Goal: Information Seeking & Learning: Compare options

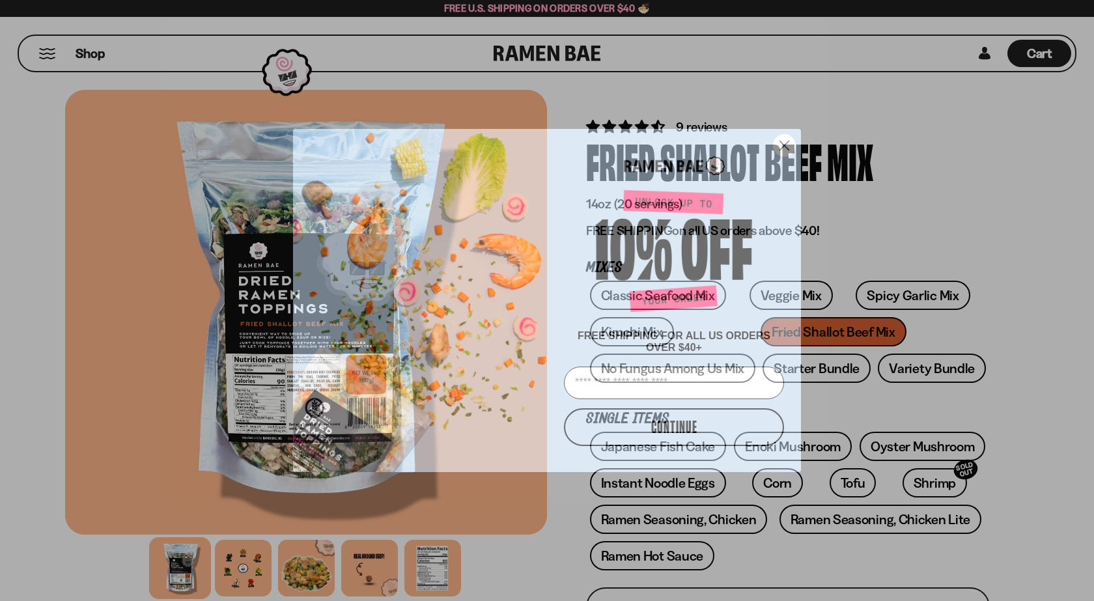
click at [785, 145] on circle "Close dialog" at bounding box center [784, 145] width 21 height 21
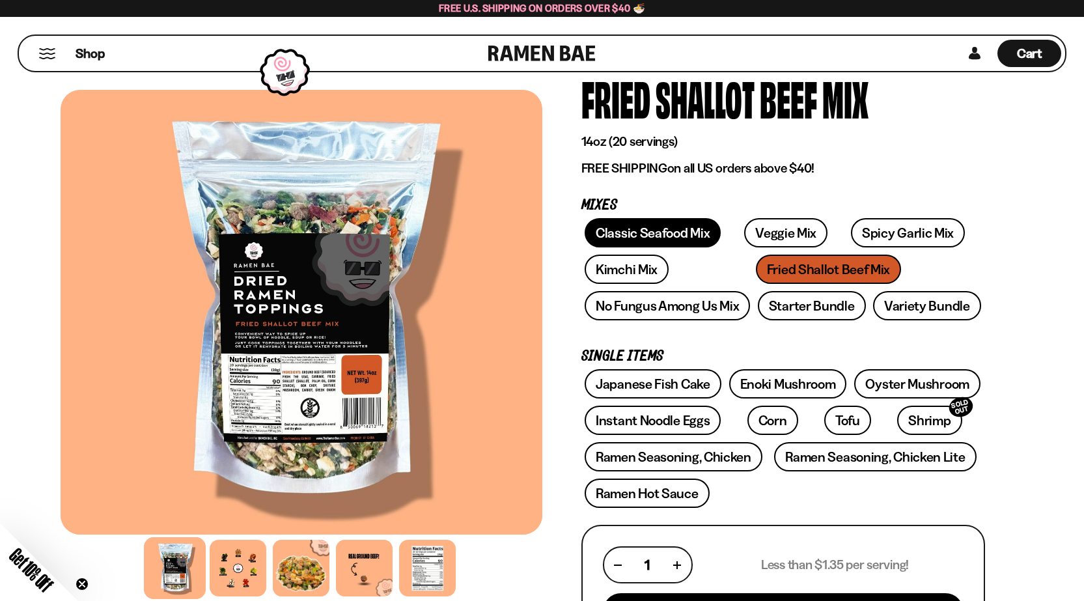
scroll to position [62, 0]
click at [642, 234] on link "Classic Seafood Mix" at bounding box center [653, 233] width 136 height 29
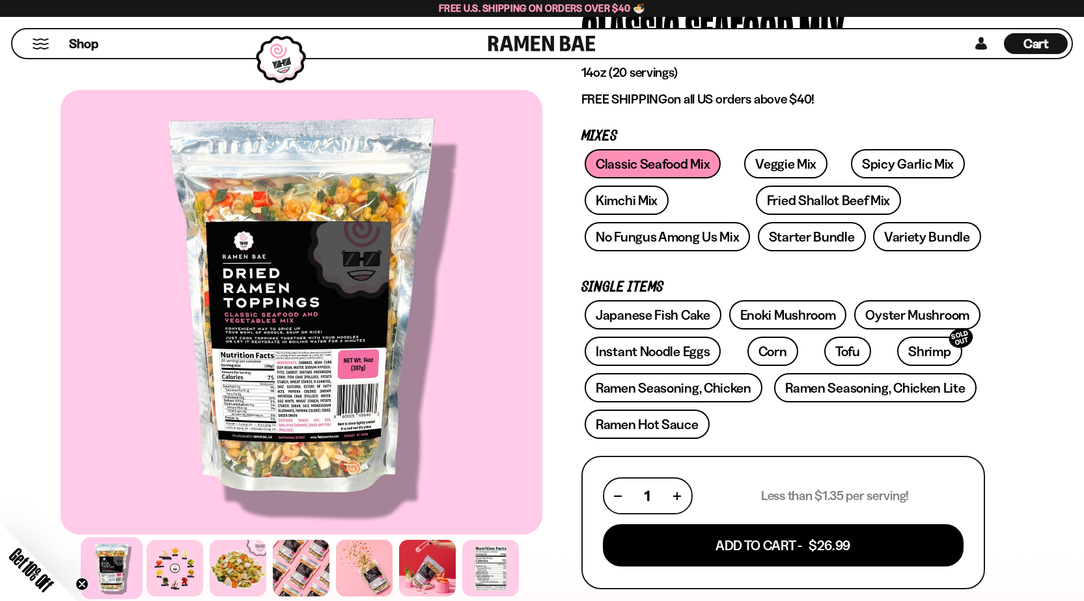
scroll to position [131, 0]
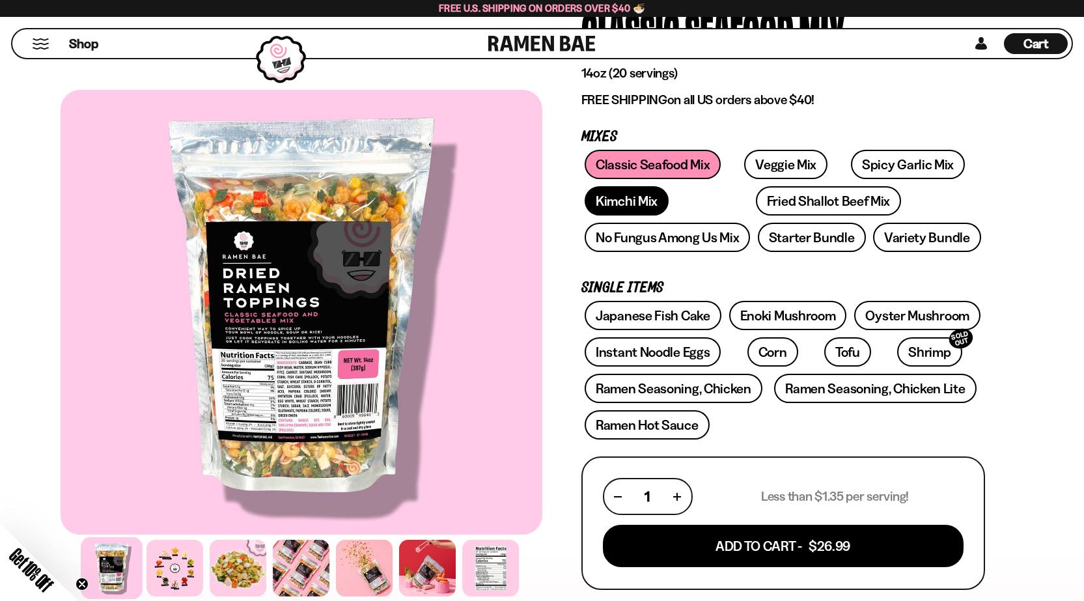
click at [624, 206] on link "Kimchi Mix" at bounding box center [627, 200] width 84 height 29
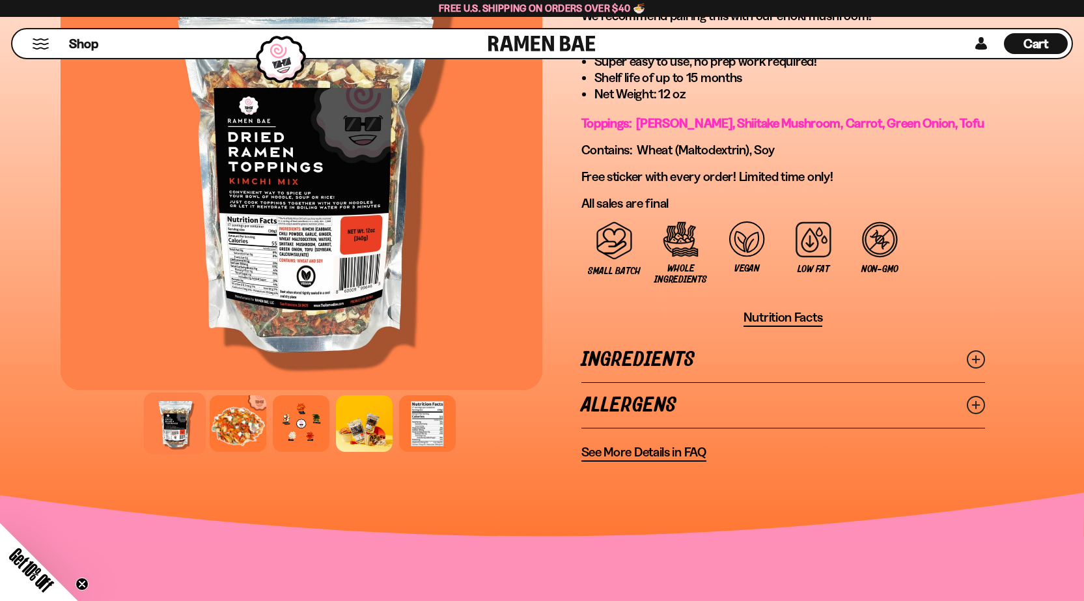
scroll to position [910, 0]
click at [437, 417] on div at bounding box center [428, 423] width 62 height 62
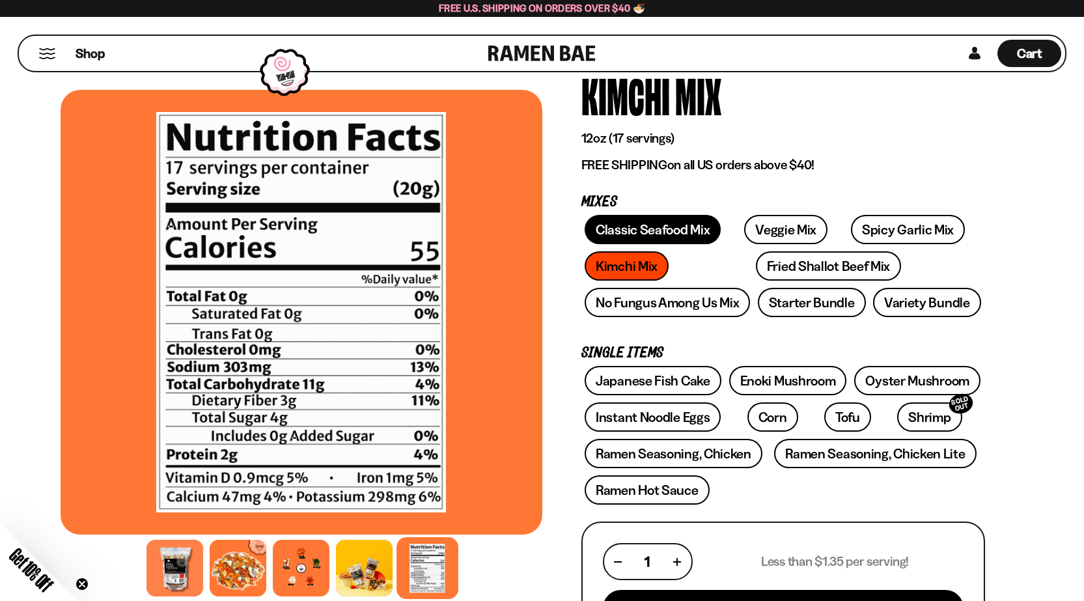
scroll to position [65, 0]
click at [641, 233] on link "Classic Seafood Mix" at bounding box center [653, 230] width 136 height 29
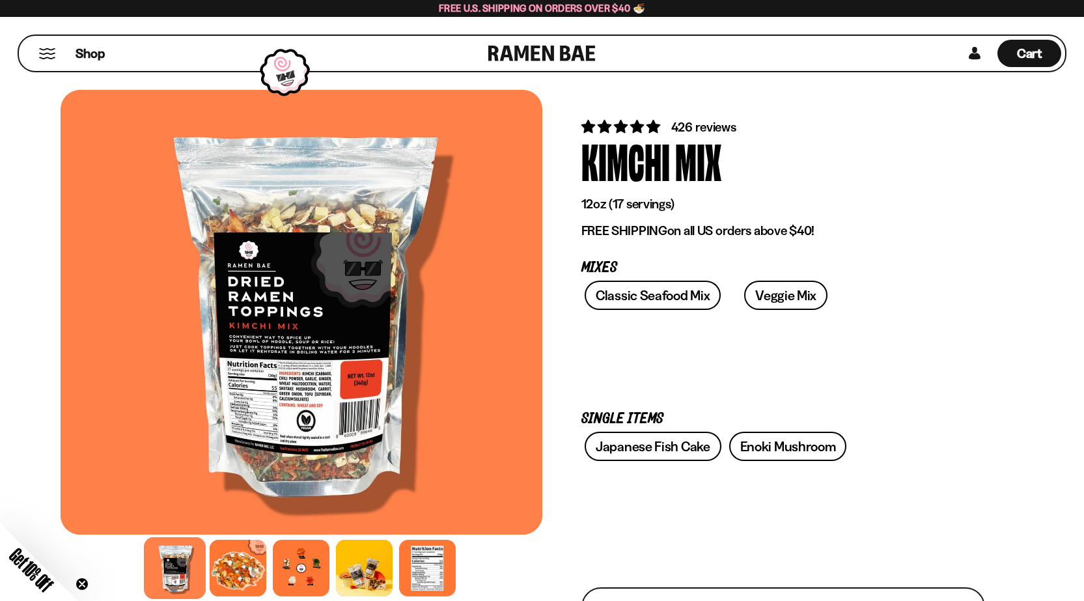
scroll to position [65, 0]
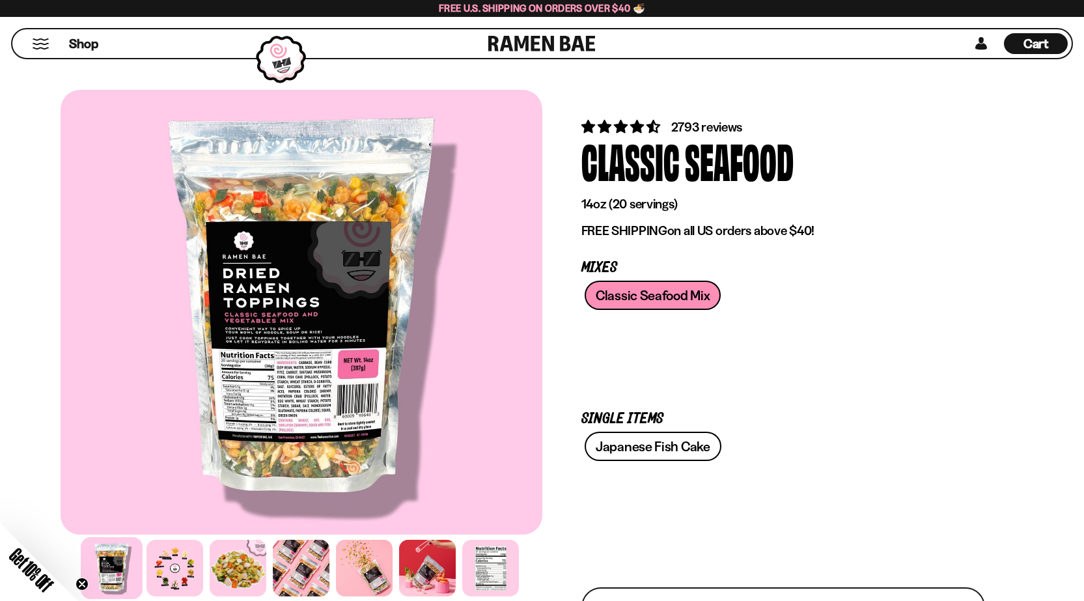
scroll to position [131, 0]
